Goal: Information Seeking & Learning: Check status

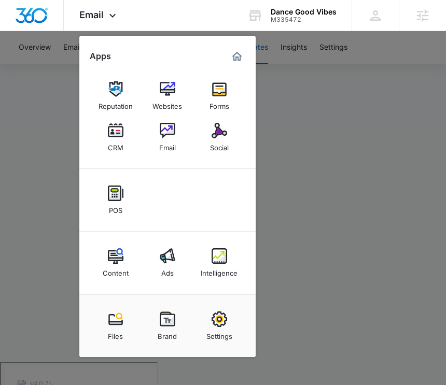
click at [266, 164] on div at bounding box center [223, 192] width 446 height 385
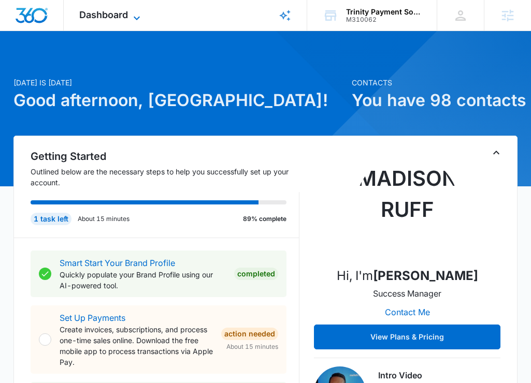
click at [79, 11] on span "Dashboard" at bounding box center [103, 14] width 49 height 11
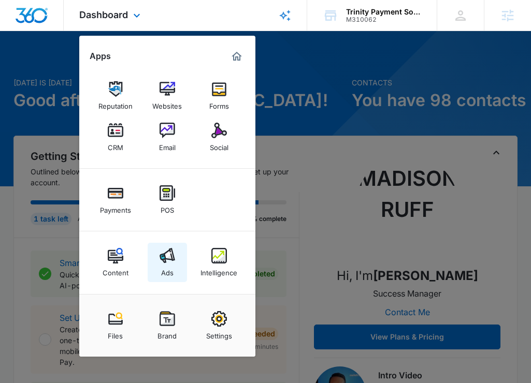
click at [171, 262] on img at bounding box center [168, 256] width 16 height 16
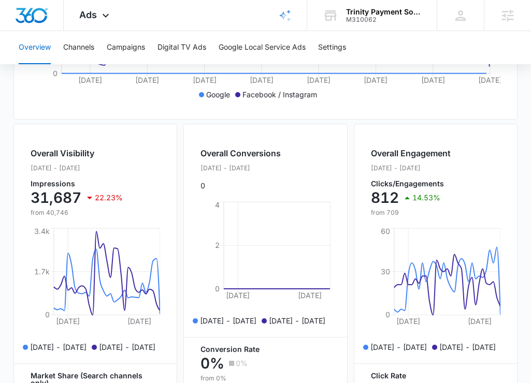
scroll to position [321, 0]
click at [120, 50] on button "Campaigns" at bounding box center [126, 47] width 38 height 33
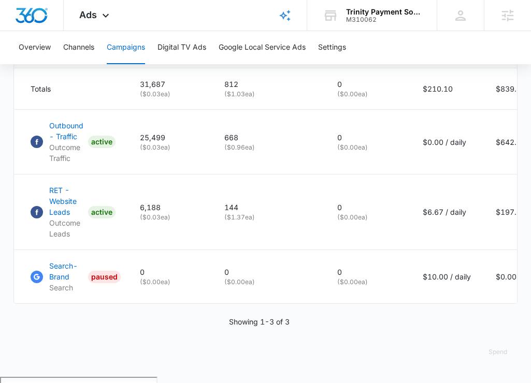
scroll to position [479, 0]
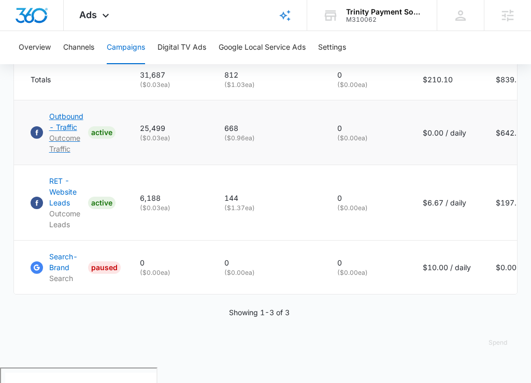
click at [69, 133] on p "Outbound - Traffic" at bounding box center [66, 122] width 35 height 22
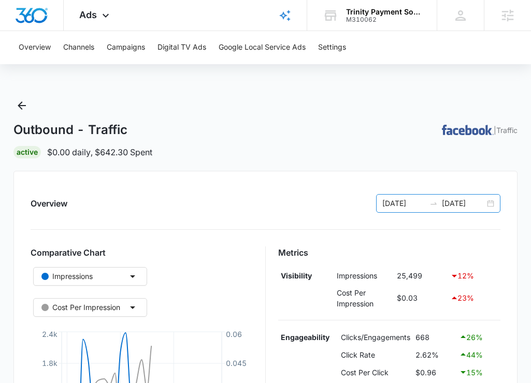
click at [492, 207] on div "09/08/2025 10/08/2025" at bounding box center [438, 203] width 124 height 19
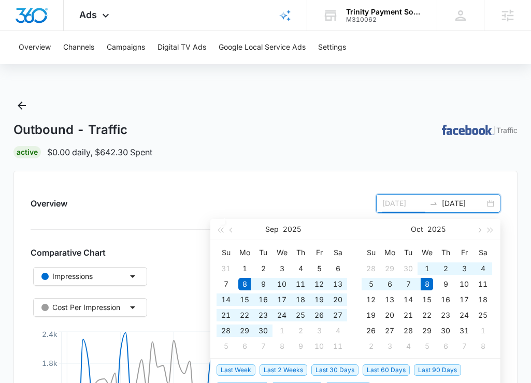
type input "09/08/2025"
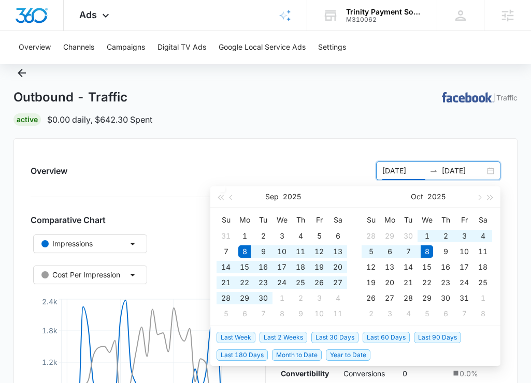
scroll to position [81, 0]
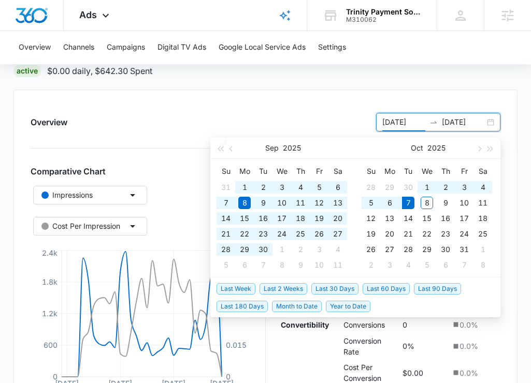
click at [263, 305] on span "Last 180 Days" at bounding box center [242, 306] width 51 height 11
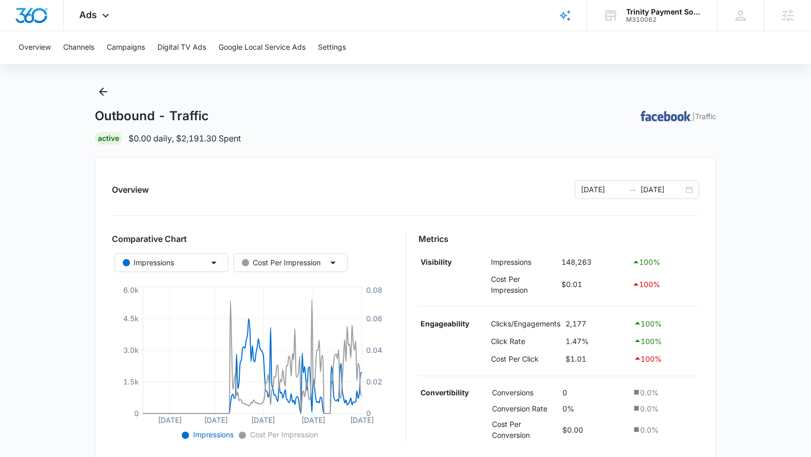
scroll to position [0, 0]
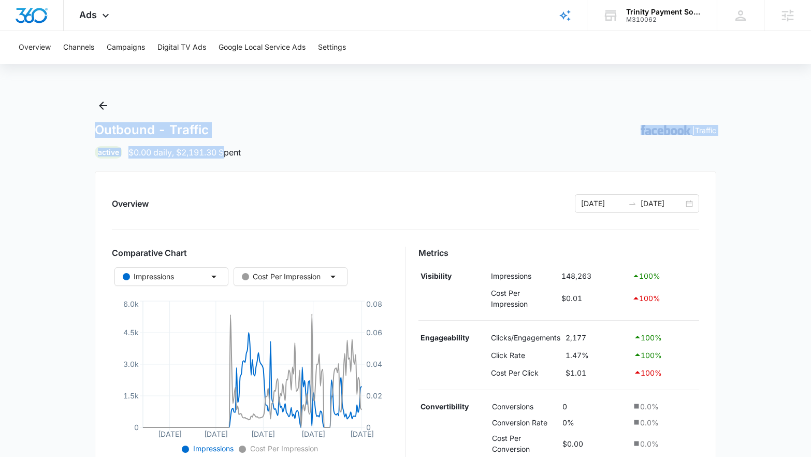
drag, startPoint x: 161, startPoint y: 109, endPoint x: 225, endPoint y: 146, distance: 74.3
click at [225, 146] on div "Outbound - Traffic | Traffic Active $0.00 daily , $2,191.30 Spent" at bounding box center [406, 127] width 622 height 61
click at [256, 124] on div "Outbound - Traffic | Traffic" at bounding box center [406, 130] width 622 height 16
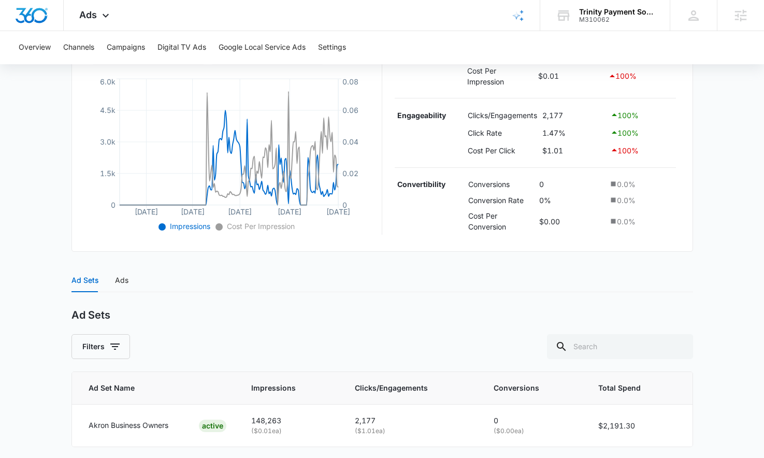
scroll to position [223, 0]
click at [118, 274] on div "Ads" at bounding box center [121, 279] width 13 height 11
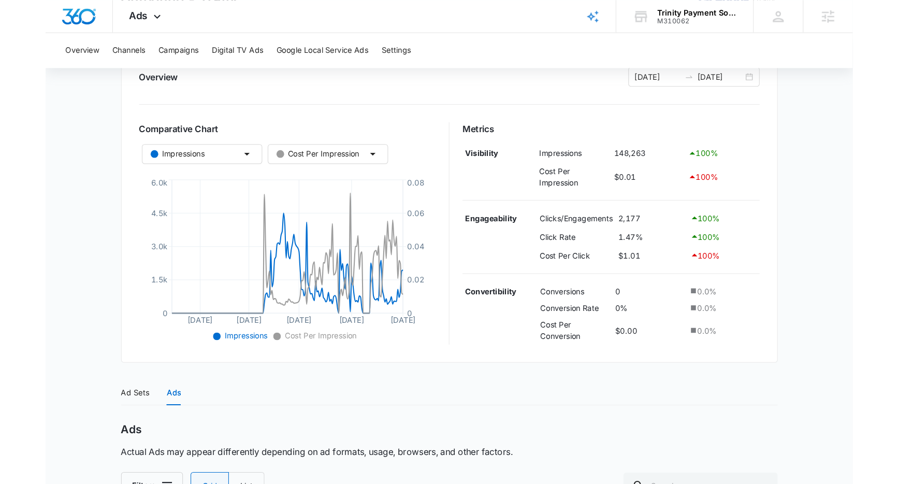
scroll to position [131, 0]
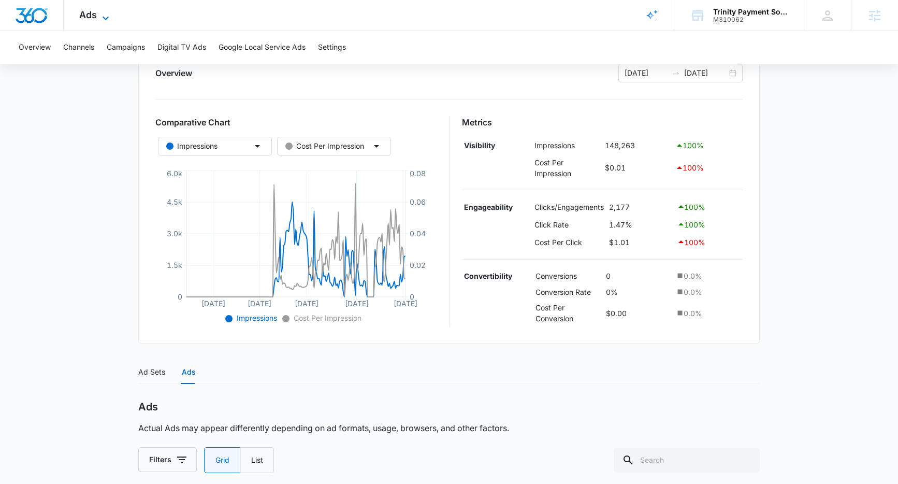
click at [85, 12] on span "Ads" at bounding box center [88, 14] width 18 height 11
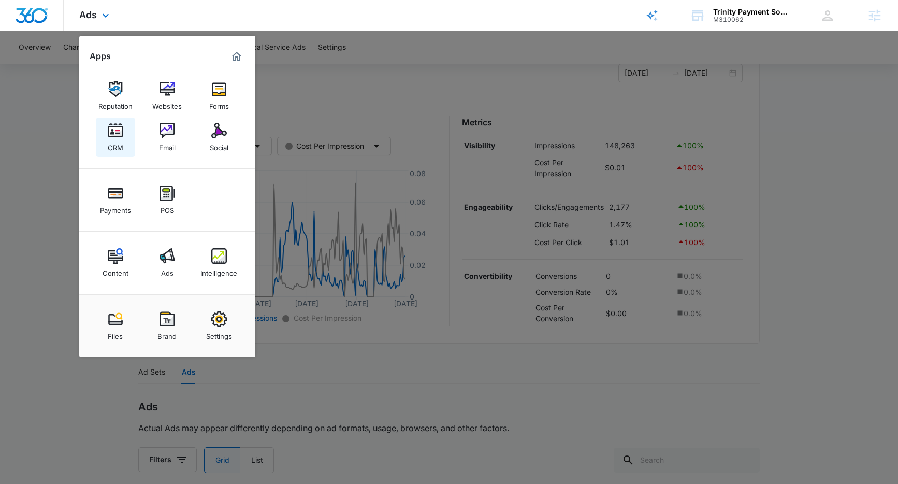
click at [102, 131] on link "CRM" at bounding box center [115, 137] width 39 height 39
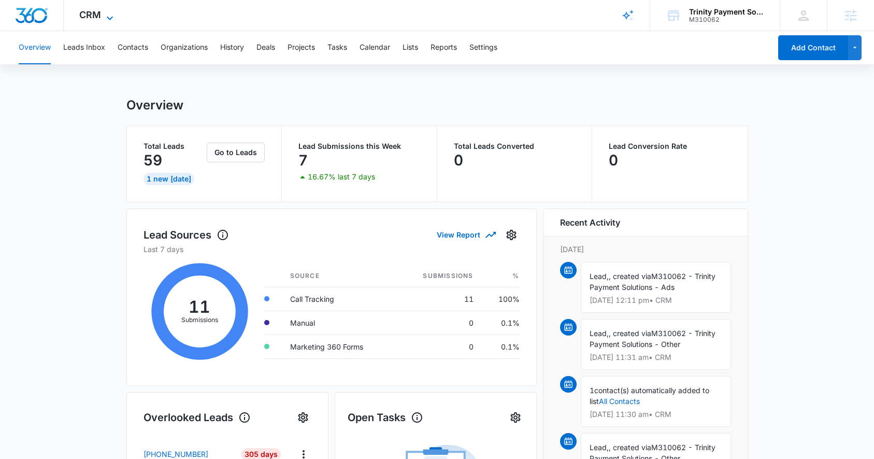
click at [97, 13] on span "CRM" at bounding box center [90, 14] width 22 height 11
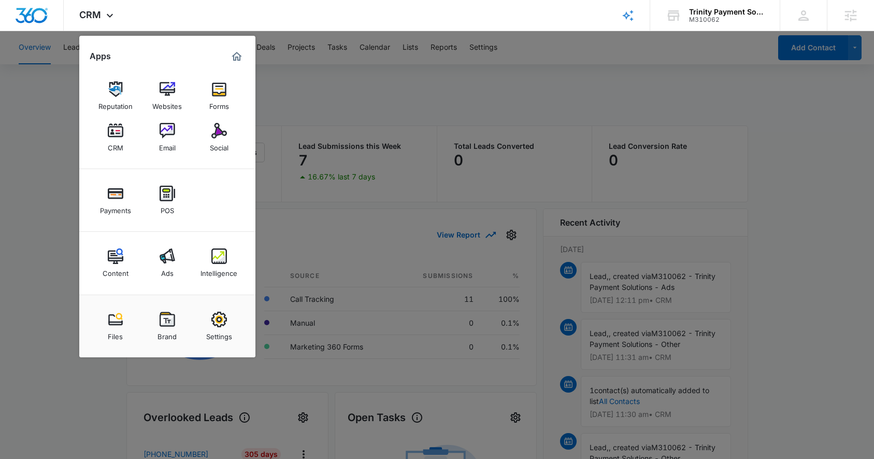
drag, startPoint x: 158, startPoint y: 265, endPoint x: 156, endPoint y: 274, distance: 8.4
click at [158, 265] on link "Ads" at bounding box center [167, 262] width 39 height 39
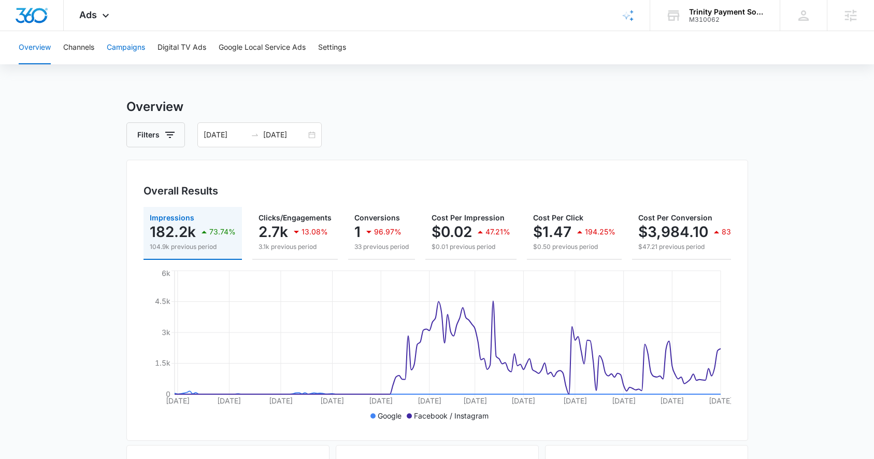
click at [137, 49] on button "Campaigns" at bounding box center [126, 47] width 38 height 33
click at [312, 136] on div "04/10/2025 10/07/2025" at bounding box center [259, 134] width 124 height 25
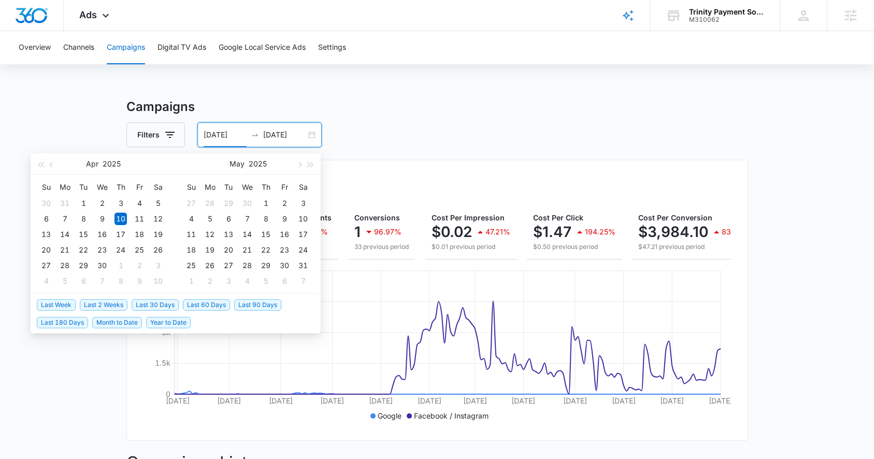
click at [143, 303] on span "Last 30 Days" at bounding box center [155, 304] width 47 height 11
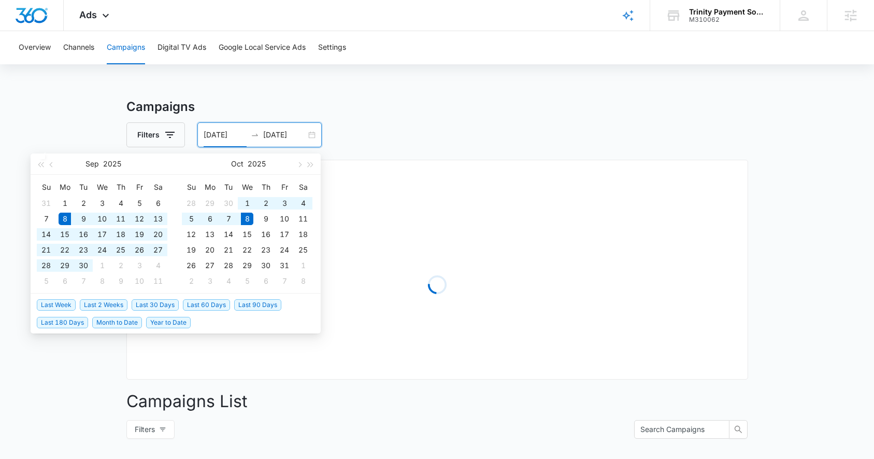
type input "09/08/2025"
type input "10/08/2025"
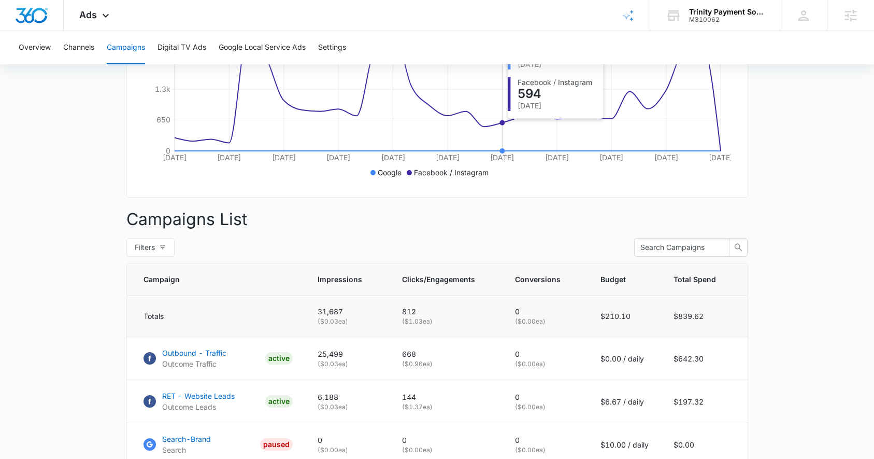
scroll to position [331, 0]
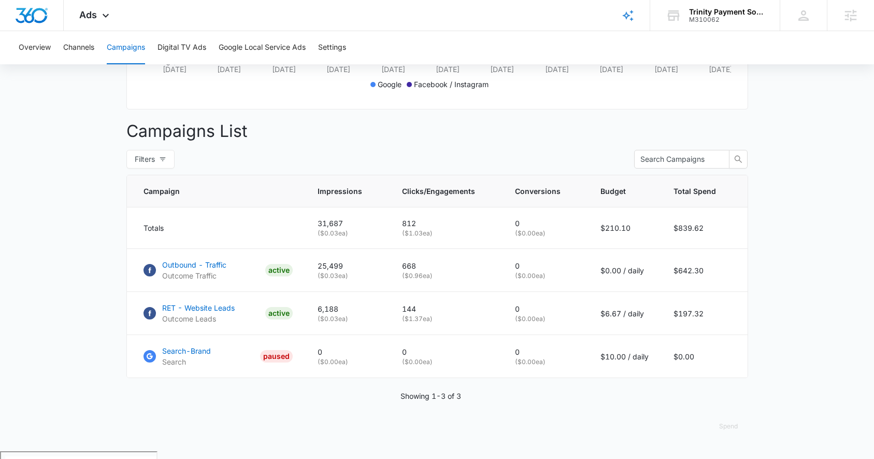
click at [50, 293] on main "Campaigns Filters 09/08/2025 10/08/2025 Overall Results Impressions 31.7k 22.23…" at bounding box center [437, 108] width 874 height 684
drag, startPoint x: 552, startPoint y: 326, endPoint x: 504, endPoint y: 326, distance: 48.2
click at [517, 319] on td "0 ( $0.00 ea)" at bounding box center [545, 313] width 85 height 43
click at [237, 207] on th "Campaign" at bounding box center [216, 191] width 178 height 32
drag, startPoint x: 352, startPoint y: 317, endPoint x: 450, endPoint y: 317, distance: 97.4
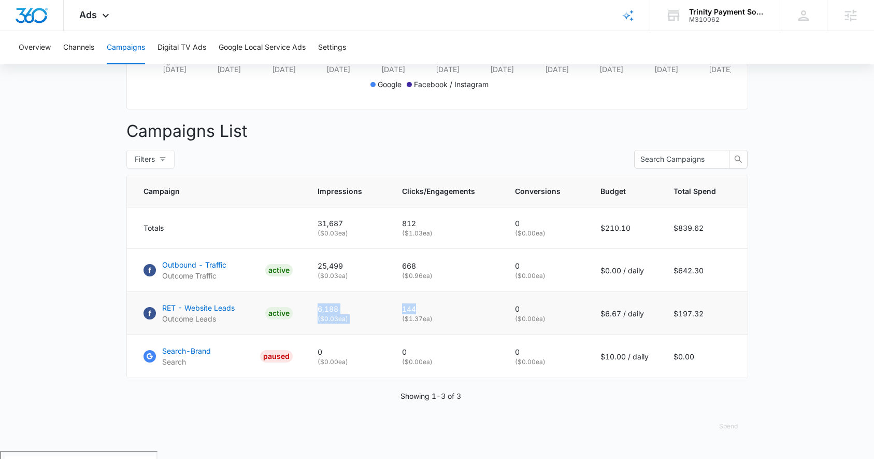
click at [450, 317] on tr "RET - Website Leads Outcome Leads ACTIVE 6,188 ( $0.03 ea) 144 ( $1.37 ea) 0 ( …" at bounding box center [437, 313] width 621 height 43
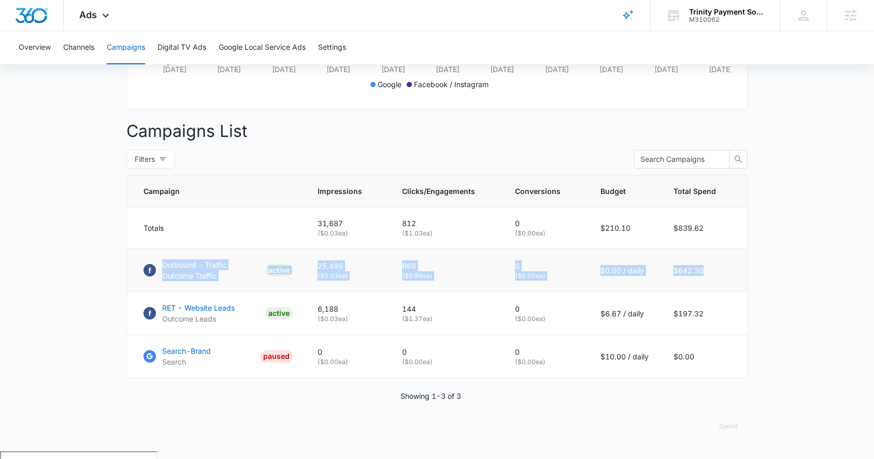
drag, startPoint x: 746, startPoint y: 274, endPoint x: 167, endPoint y: 266, distance: 578.3
click at [167, 266] on tr "Outbound - Traffic Outcome Traffic ACTIVE 25,499 ( $0.03 ea) 668 ( $0.96 ea) 0 …" at bounding box center [437, 270] width 621 height 43
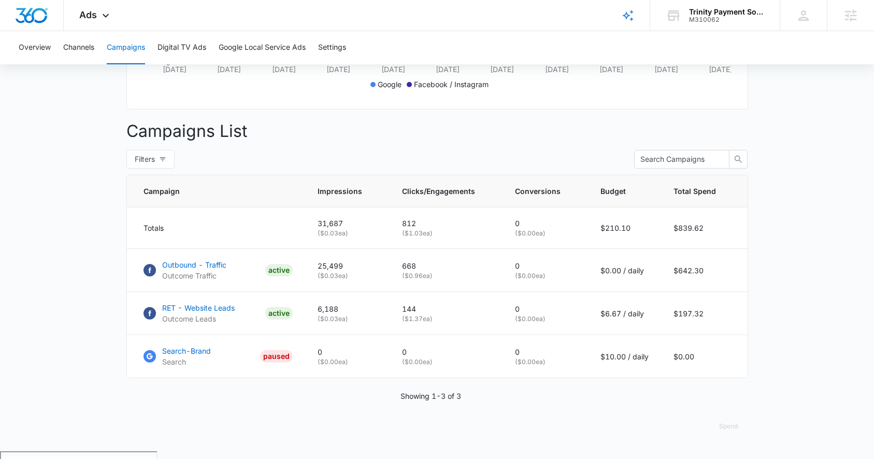
click at [25, 282] on main "Campaigns Filters 09/08/2025 10/08/2025 Overall Results Impressions 31.7k 22.23…" at bounding box center [437, 108] width 874 height 684
click at [206, 270] on p "Outbound - Traffic" at bounding box center [194, 264] width 64 height 11
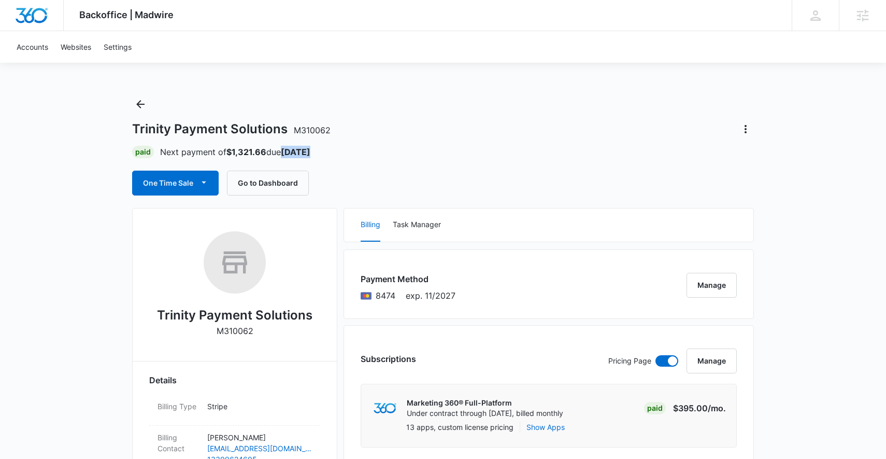
drag, startPoint x: 328, startPoint y: 155, endPoint x: 289, endPoint y: 147, distance: 40.2
click at [289, 147] on div "Paid Next payment of $1,321.66 due [DATE]" at bounding box center [443, 152] width 622 height 12
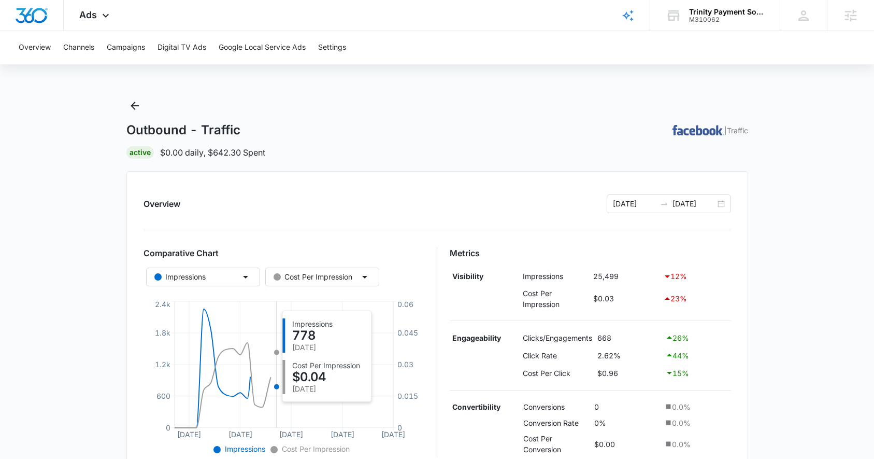
scroll to position [260, 0]
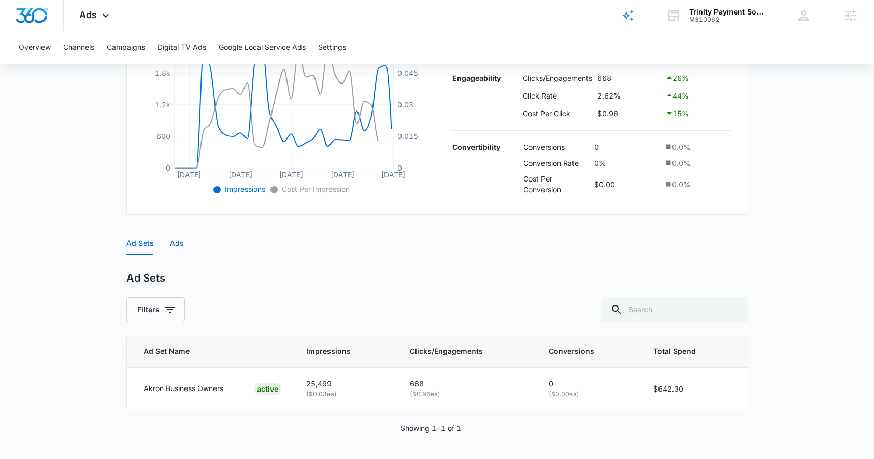
click at [171, 247] on div "Ads" at bounding box center [176, 242] width 13 height 11
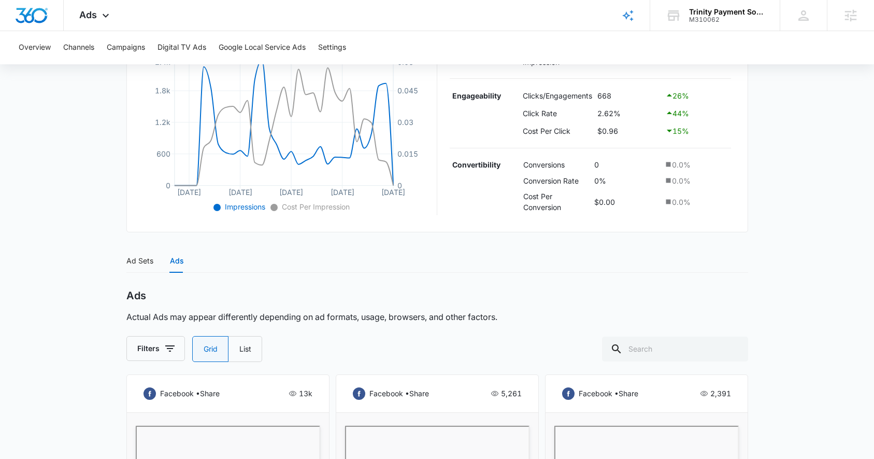
scroll to position [241, 0]
drag, startPoint x: 614, startPoint y: 162, endPoint x: 589, endPoint y: 162, distance: 25.4
click at [589, 162] on tr "Convertibility Conversions 0 0.0 %" at bounding box center [590, 165] width 281 height 16
click at [589, 163] on td "Conversions" at bounding box center [556, 165] width 71 height 16
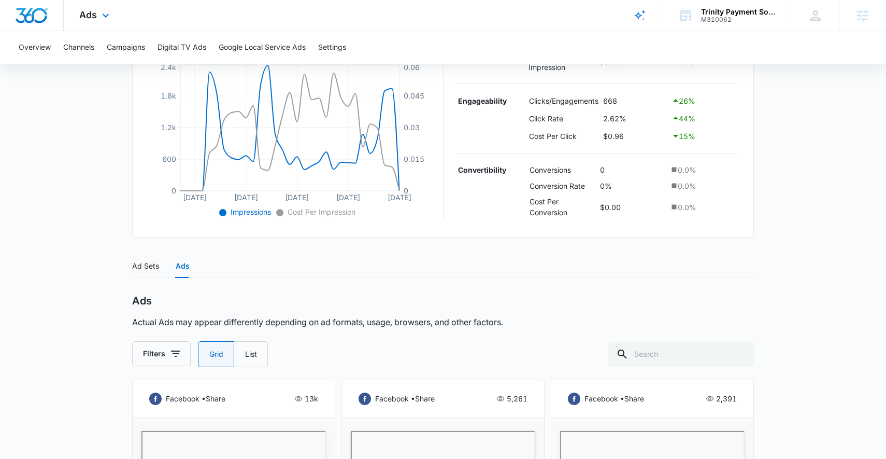
scroll to position [236, 0]
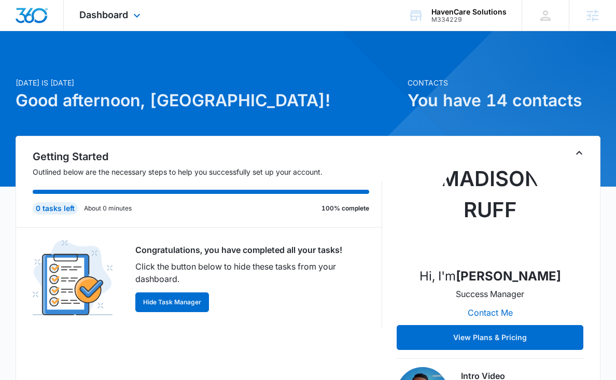
click at [103, 23] on div "Dashboard Apps Reputation Websites Forms CRM Email Social Payments POS Content …" at bounding box center [111, 15] width 95 height 31
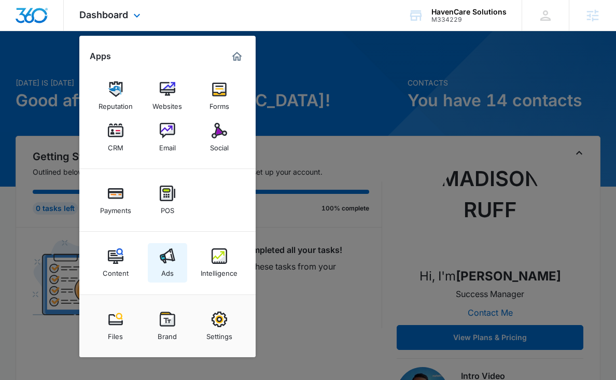
click at [163, 258] on img at bounding box center [168, 256] width 16 height 16
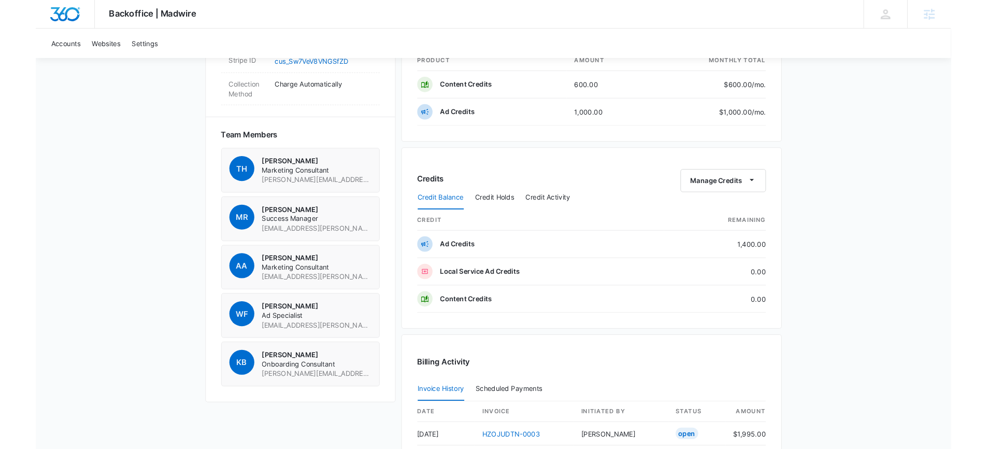
scroll to position [671, 0]
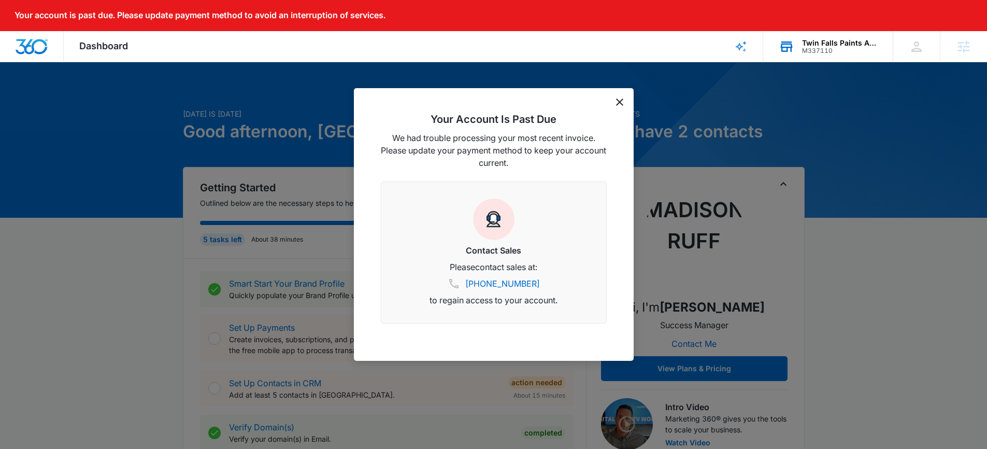
click at [843, 39] on div "Twin Falls Paints And Stains" at bounding box center [840, 43] width 76 height 8
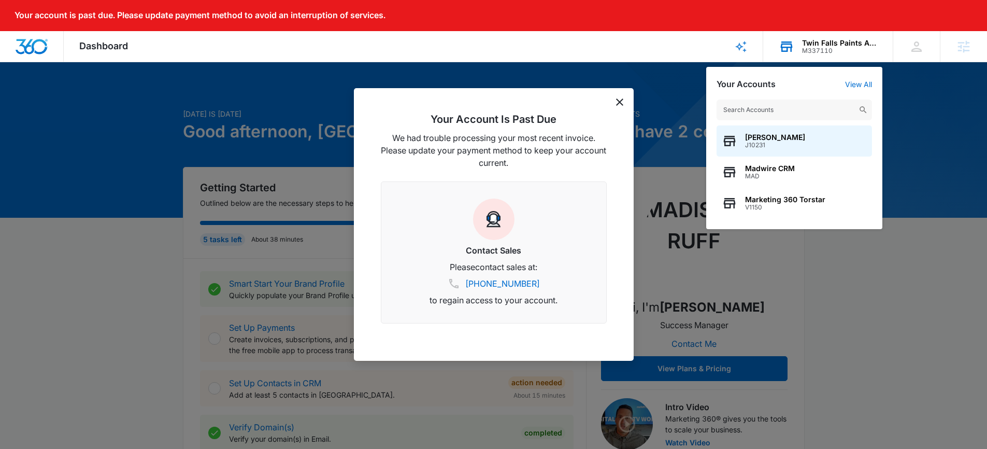
click at [804, 105] on input "text" at bounding box center [794, 109] width 155 height 21
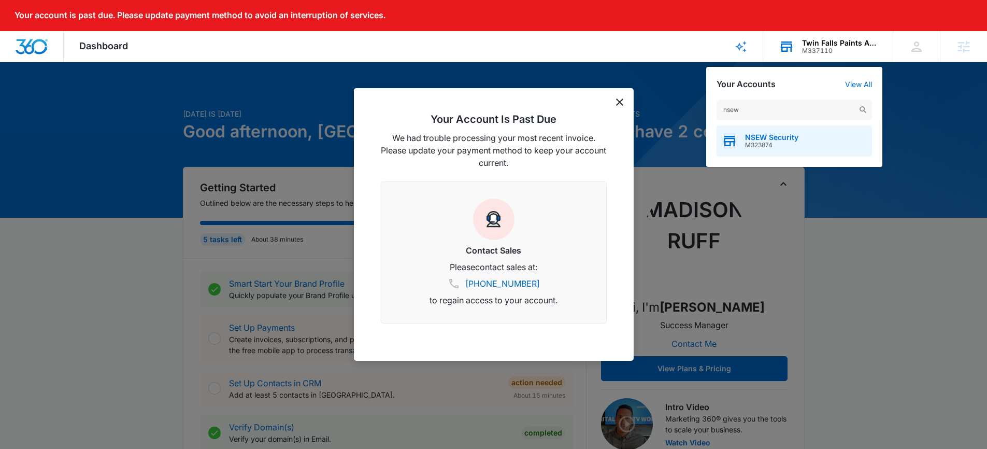
type input "nsew"
click at [804, 147] on div "NSEW Security M323874" at bounding box center [794, 140] width 155 height 31
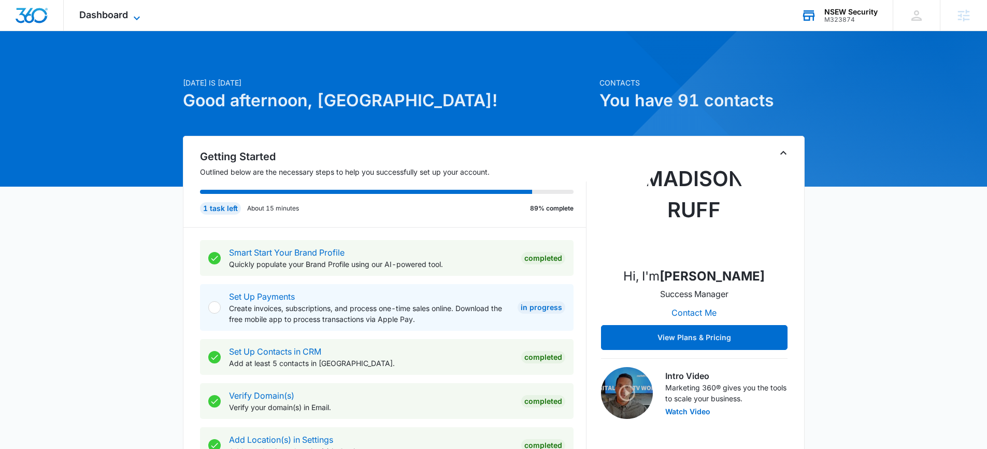
click at [117, 18] on span "Dashboard" at bounding box center [103, 14] width 49 height 11
